Goal: Information Seeking & Learning: Find specific fact

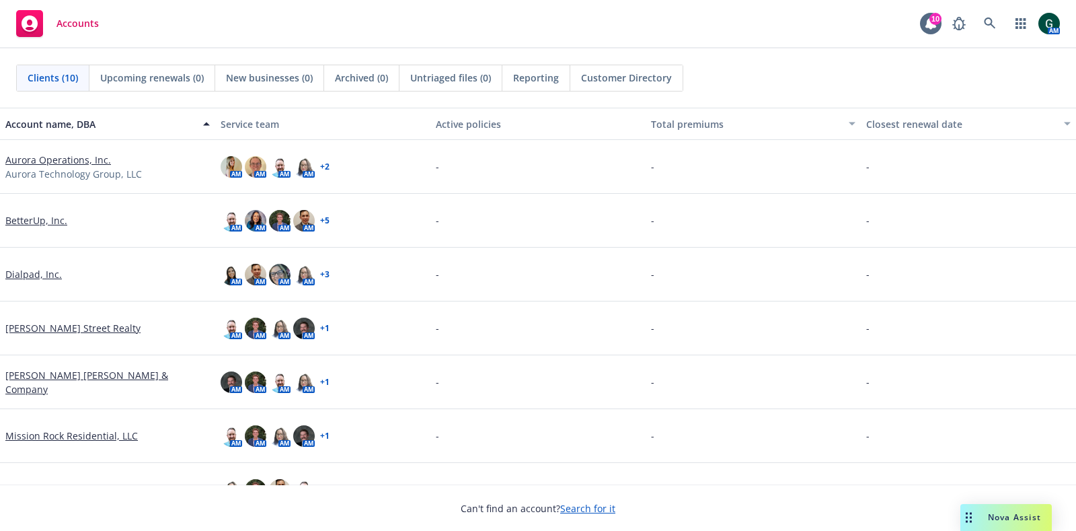
click at [989, 513] on span "Nova Assist" at bounding box center [1014, 516] width 53 height 11
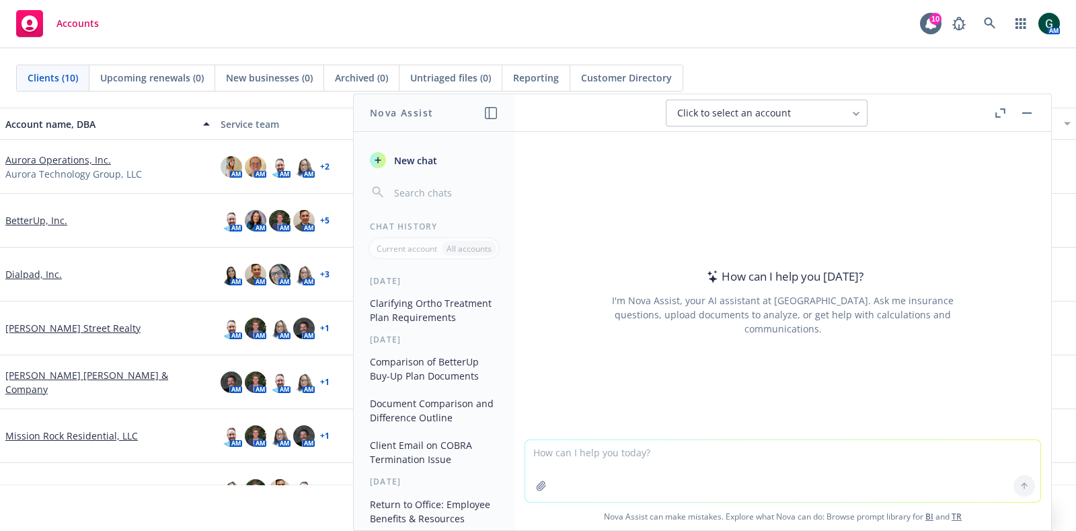
click at [666, 456] on textarea at bounding box center [782, 471] width 515 height 62
type textarea "compare both documents and outline differences"
click at [525, 482] on div at bounding box center [541, 485] width 32 height 32
click at [536, 483] on icon "button" at bounding box center [541, 485] width 11 height 11
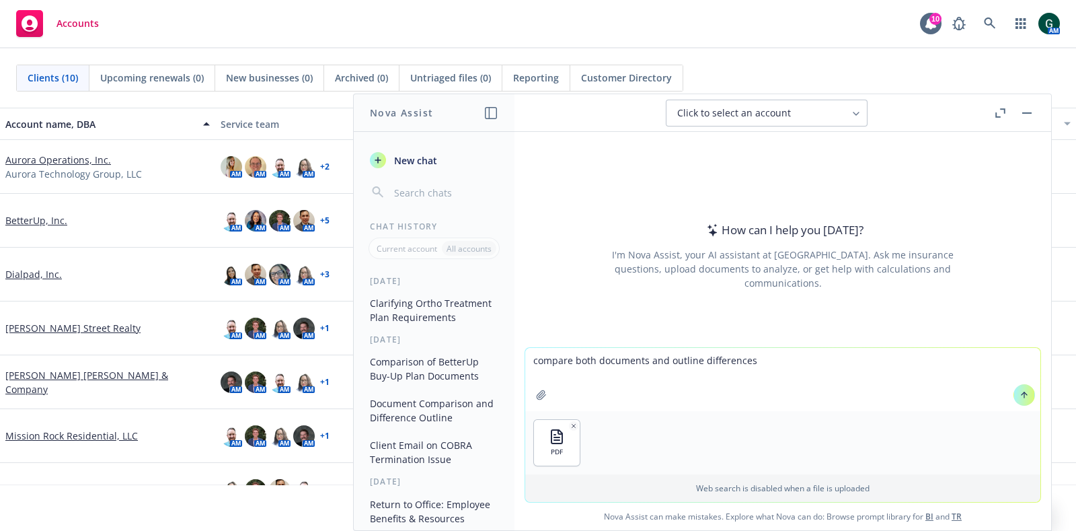
click at [539, 393] on icon "button" at bounding box center [541, 394] width 11 height 11
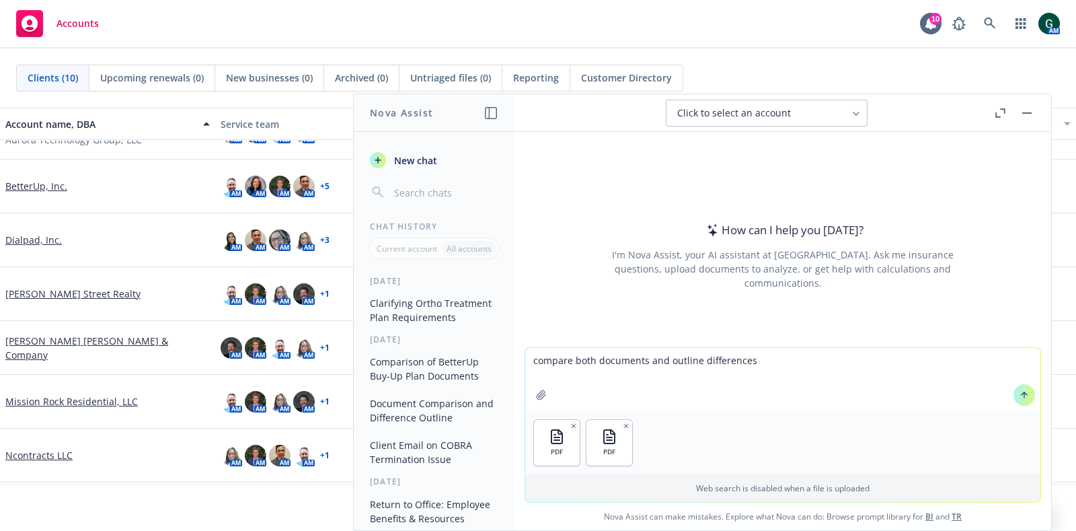
click at [1024, 394] on button at bounding box center [1025, 395] width 22 height 22
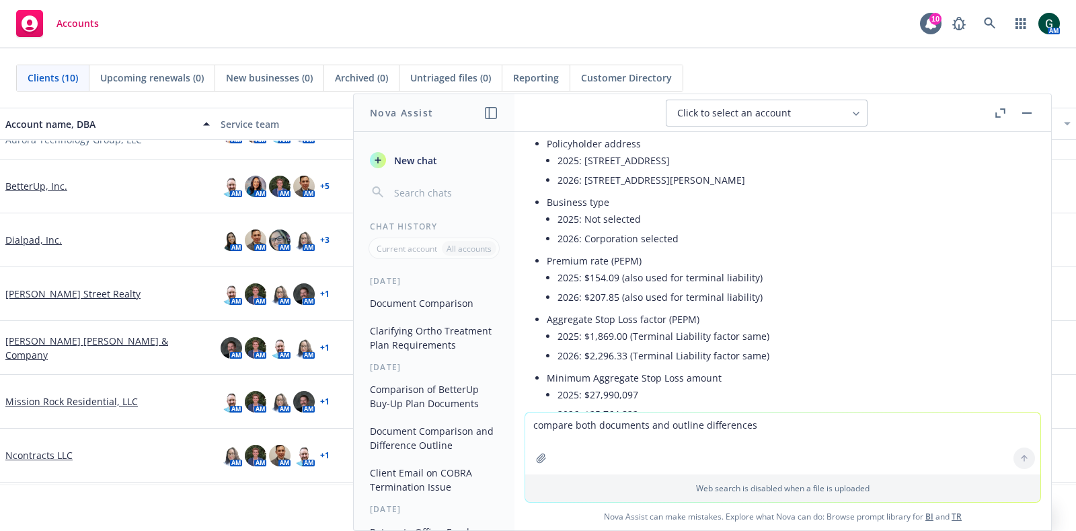
scroll to position [420, 0]
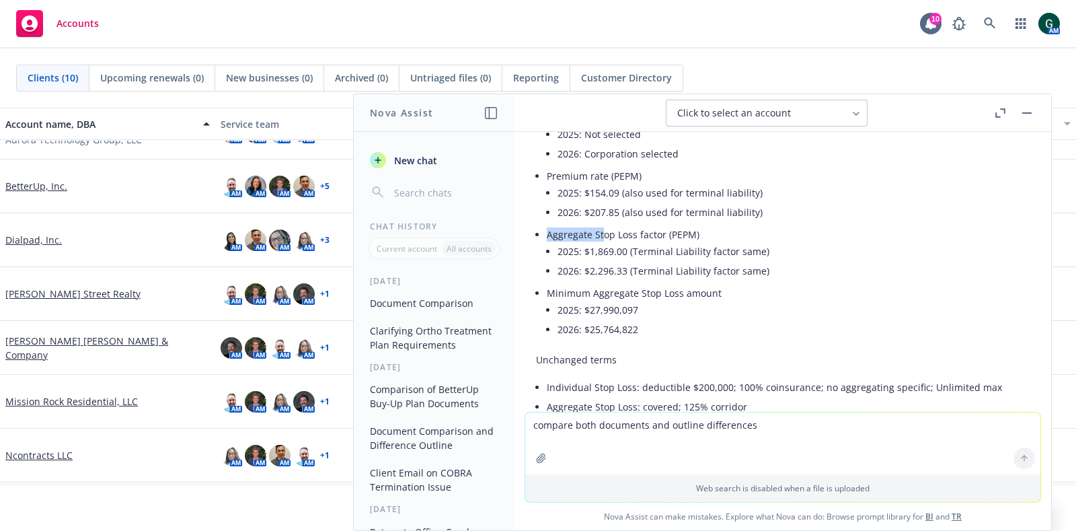
drag, startPoint x: 663, startPoint y: 231, endPoint x: 706, endPoint y: 231, distance: 43.0
click at [706, 231] on li "Aggregate Stop Loss factor (PEPM) 2025: $1,869.00 (Terminal Liability factor sa…" at bounding box center [785, 254] width 476 height 59
drag, startPoint x: 576, startPoint y: 255, endPoint x: 782, endPoint y: 248, distance: 206.6
click at [782, 248] on li "2025: $1,869.00 (Terminal Liability factor same)" at bounding box center [790, 251] width 465 height 20
drag, startPoint x: 576, startPoint y: 268, endPoint x: 780, endPoint y: 268, distance: 203.1
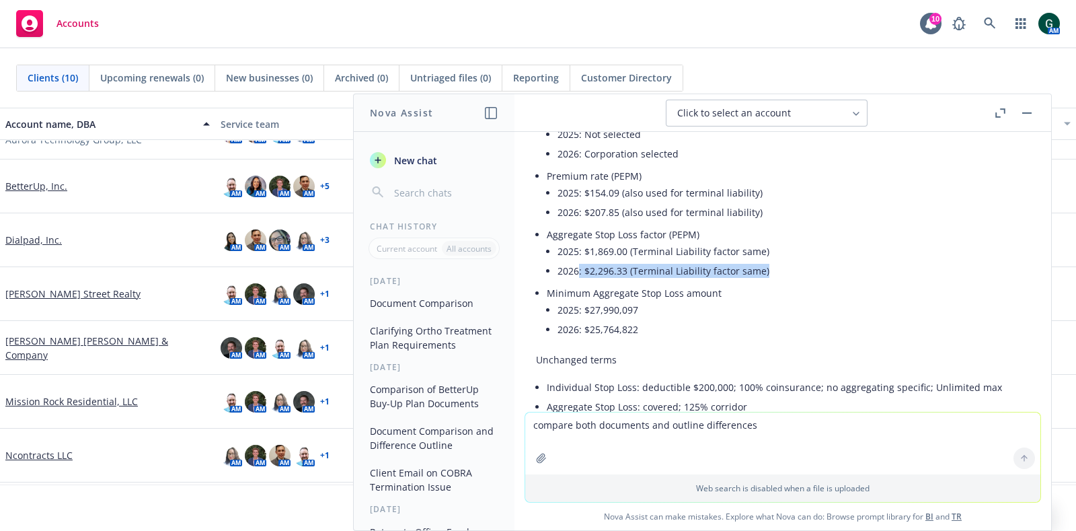
click at [780, 268] on li "2026: $2,296.33 (Terminal Liability factor same)" at bounding box center [790, 271] width 465 height 20
click at [816, 270] on li "2026: $2,296.33 (Terminal Liability factor same)" at bounding box center [790, 271] width 465 height 20
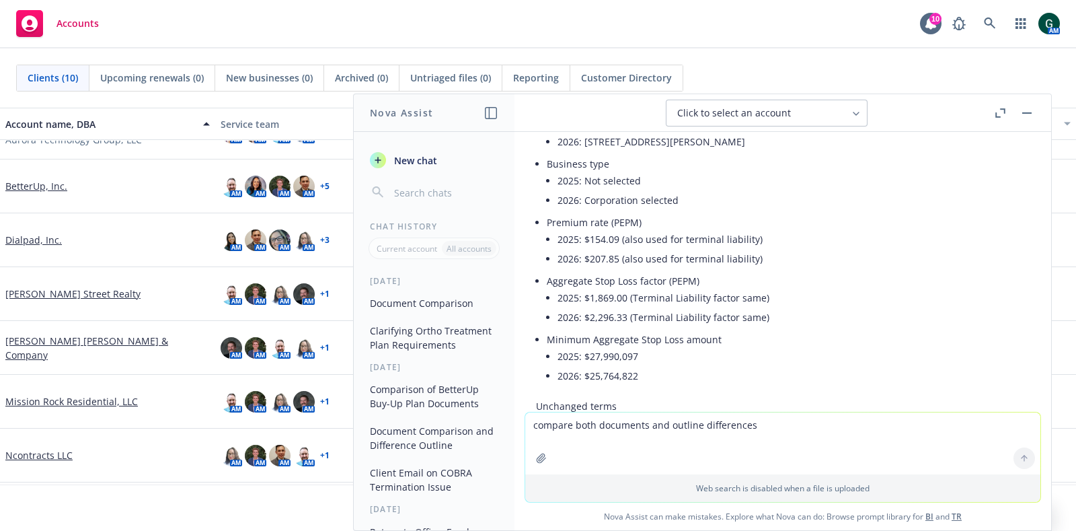
scroll to position [400, 0]
